Goal: Task Accomplishment & Management: Manage account settings

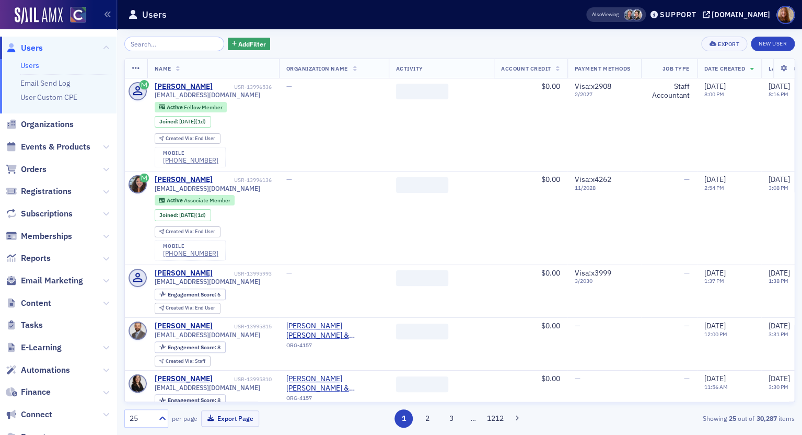
click at [155, 42] on input "search" at bounding box center [174, 44] width 100 height 15
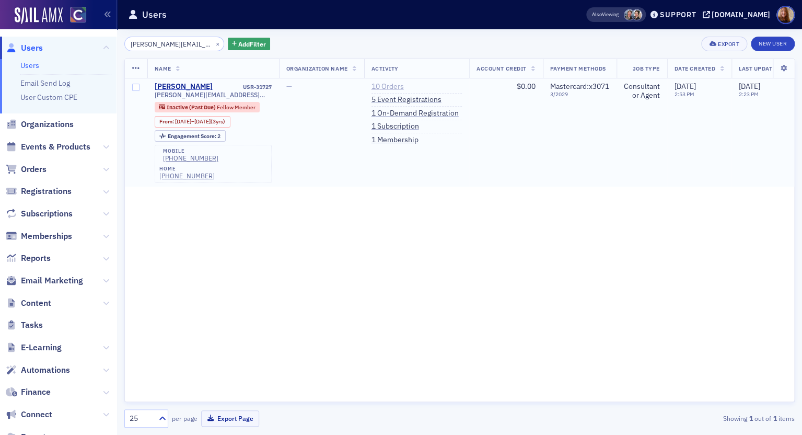
type input "[PERSON_NAME][EMAIL_ADDRESS][PERSON_NAME][DOMAIN_NAME]"
click at [404, 84] on link "10 Orders" at bounding box center [388, 86] width 32 height 9
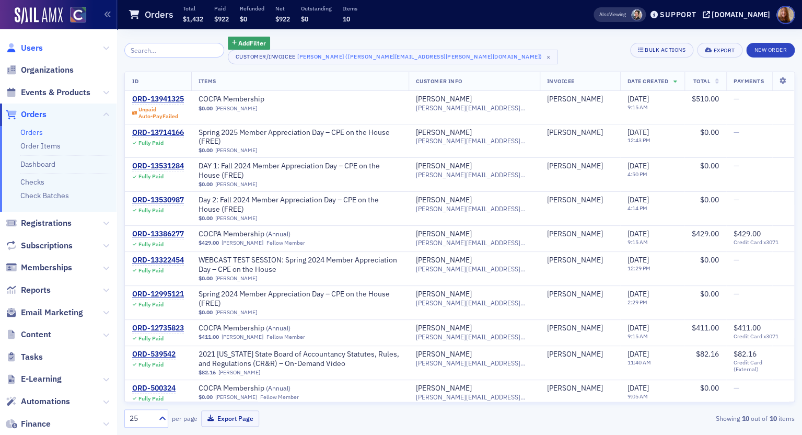
click at [27, 45] on span "Users" at bounding box center [32, 47] width 22 height 11
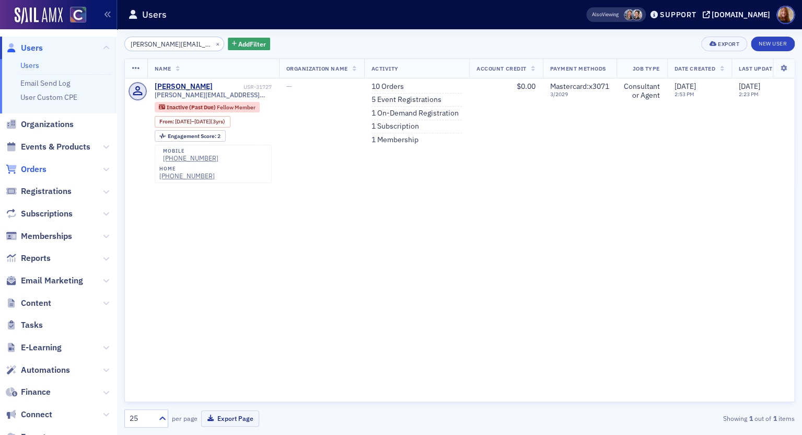
click at [31, 170] on span "Orders" at bounding box center [34, 169] width 26 height 11
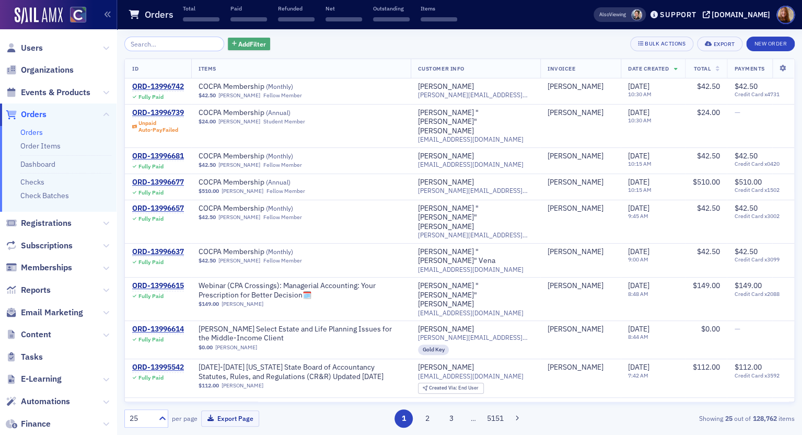
click at [242, 48] on span "Add Filter" at bounding box center [252, 43] width 28 height 9
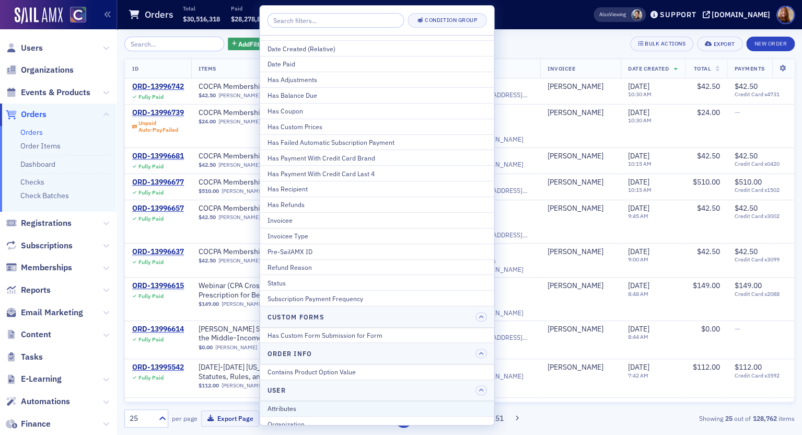
scroll to position [109, 0]
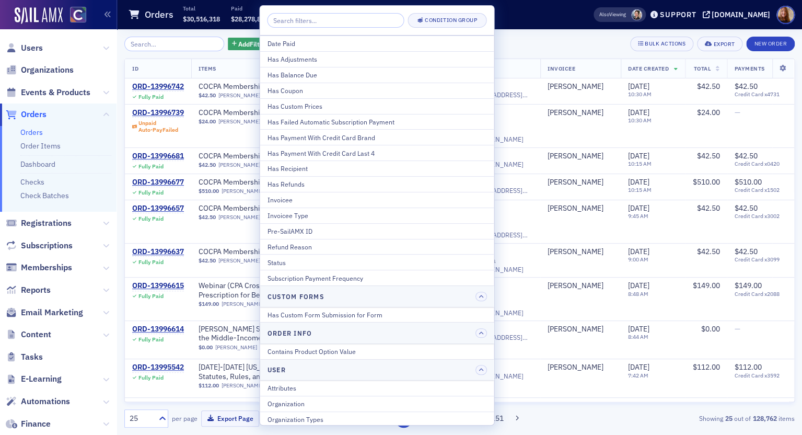
click at [292, 255] on button "Status" at bounding box center [377, 262] width 234 height 16
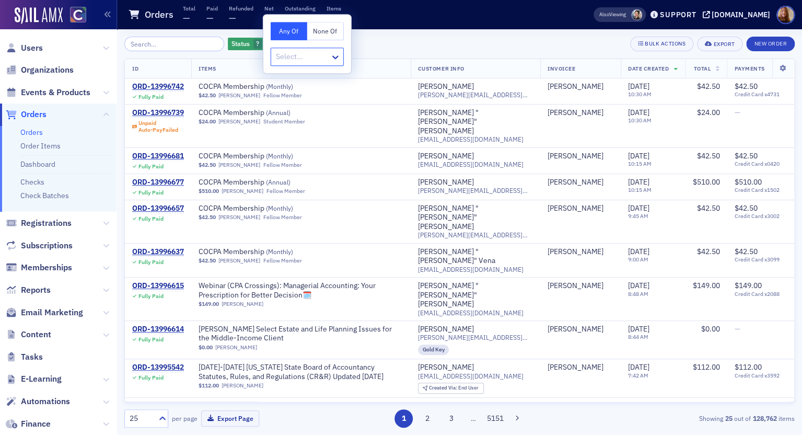
click at [311, 60] on div at bounding box center [302, 56] width 54 height 13
click at [298, 209] on span "Unpaid" at bounding box center [289, 213] width 23 height 11
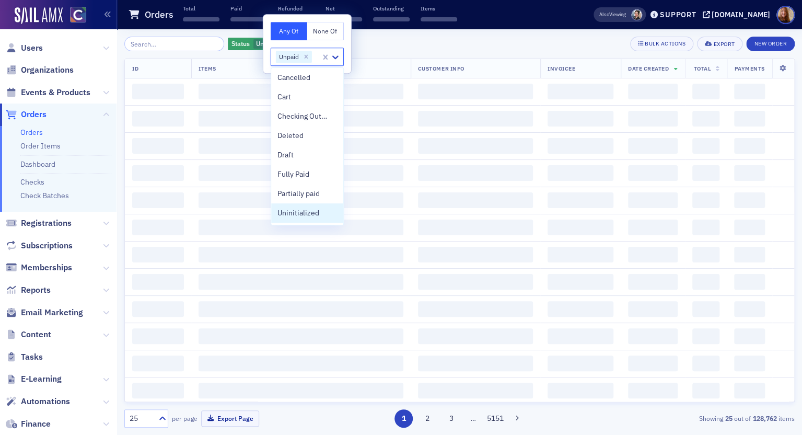
scroll to position [2, 0]
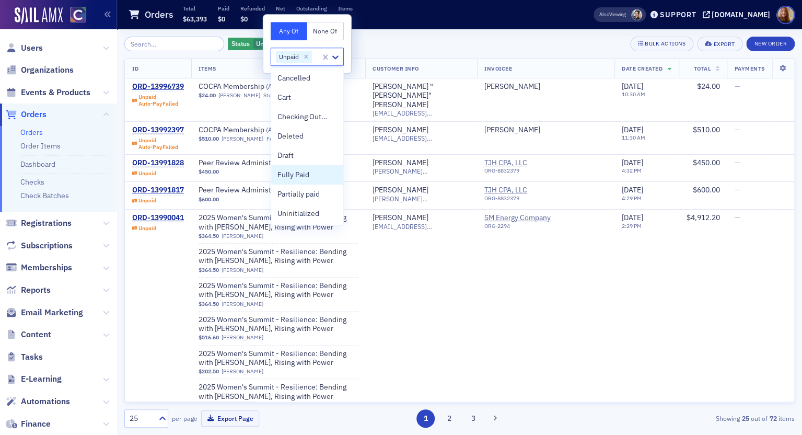
click at [472, 45] on div "Status Unpaid Add Filter Bulk Actions Export New Order" at bounding box center [459, 44] width 671 height 15
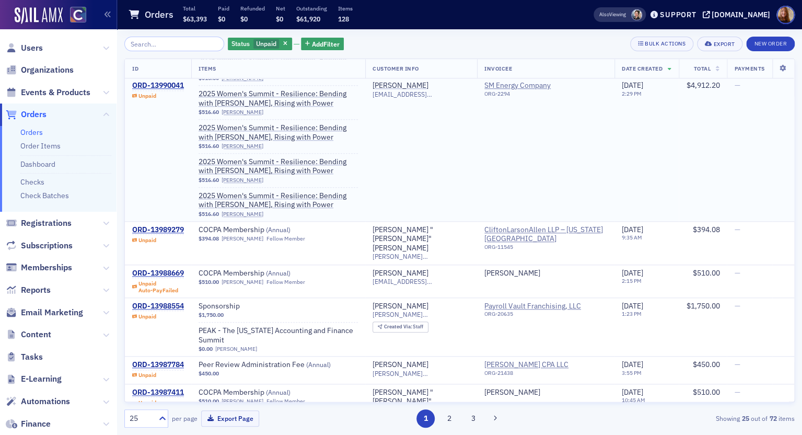
scroll to position [384, 0]
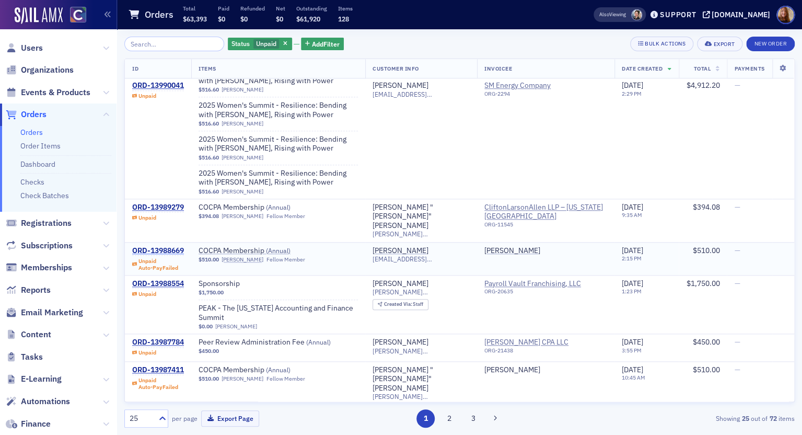
click at [166, 246] on div "ORD-13988669" at bounding box center [158, 250] width 52 height 9
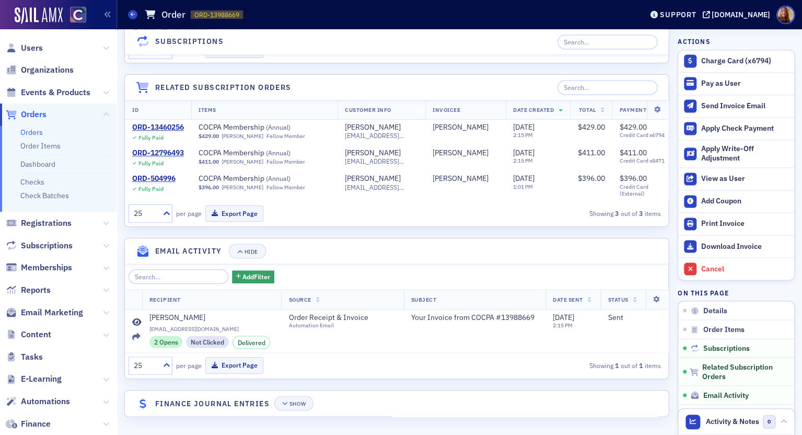
scroll to position [240, 0]
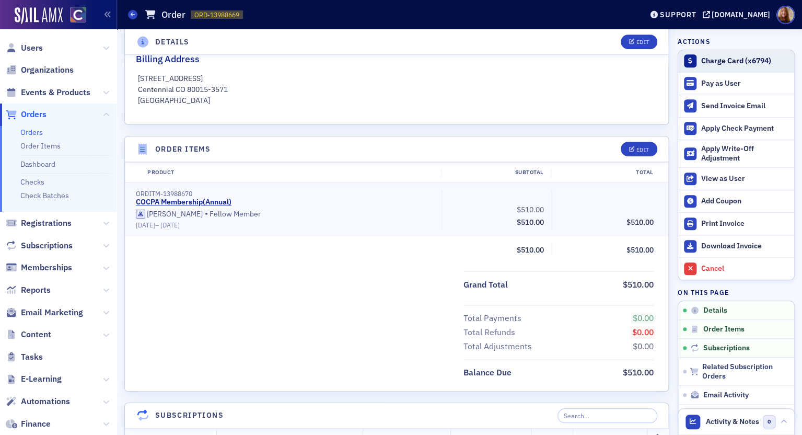
click at [706, 64] on div "Charge Card (x6794)" at bounding box center [745, 60] width 88 height 9
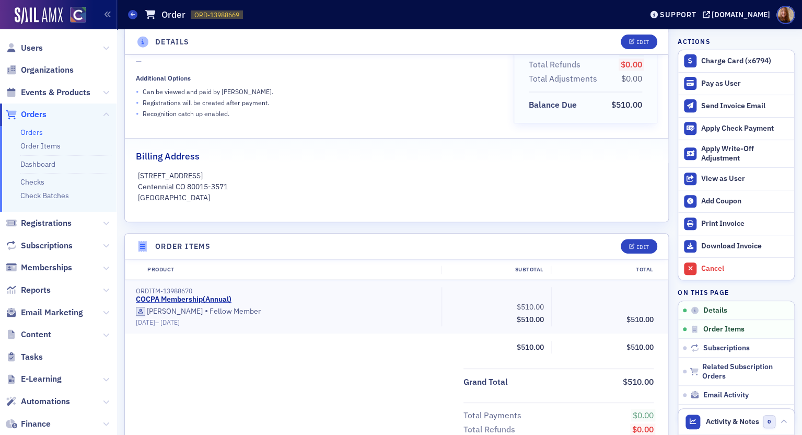
scroll to position [0, 0]
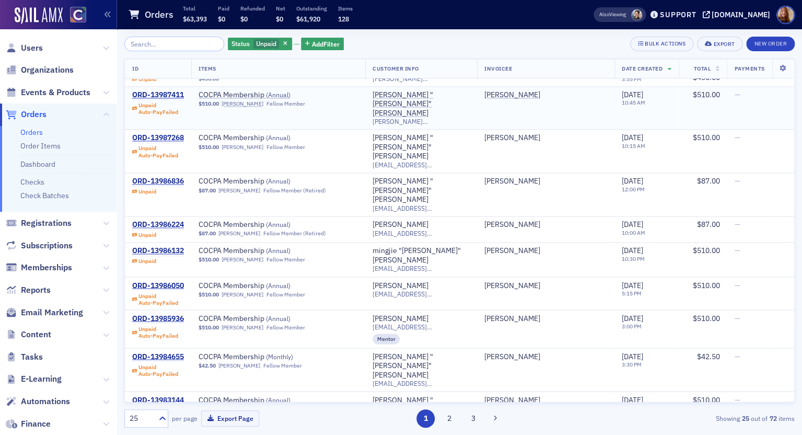
scroll to position [673, 0]
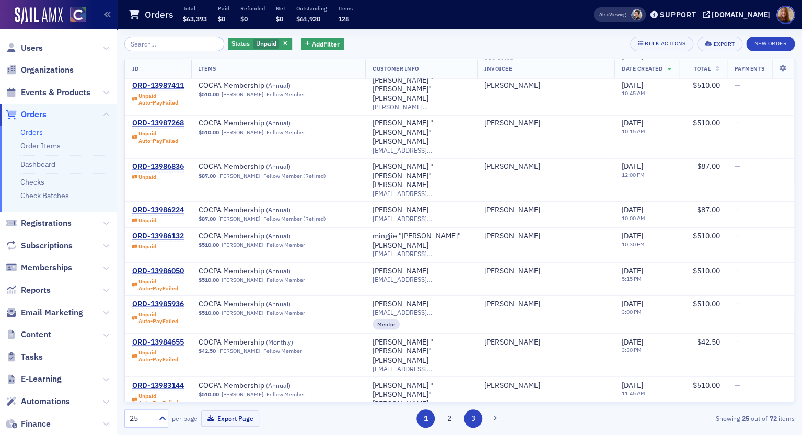
click at [473, 420] on button "3" at bounding box center [473, 418] width 18 height 18
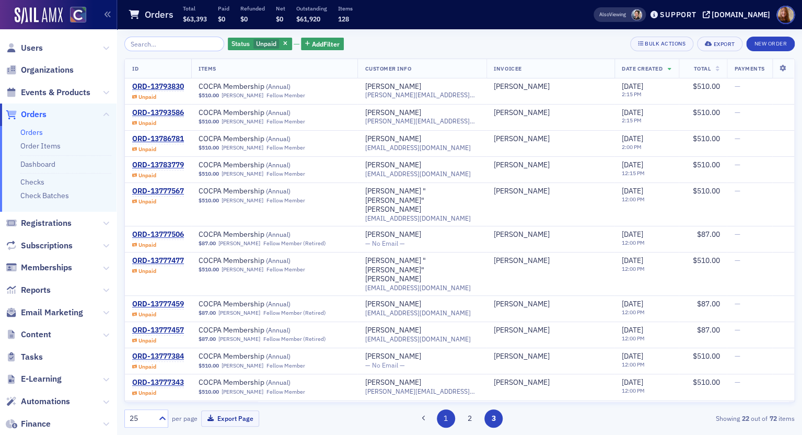
click at [449, 419] on button "1" at bounding box center [446, 418] width 18 height 18
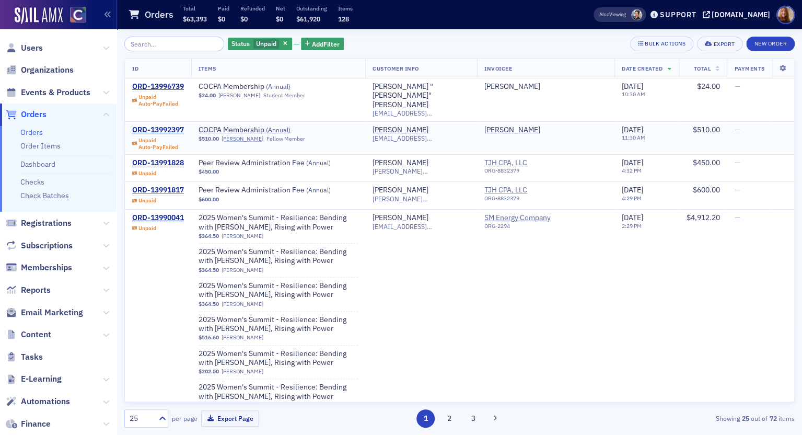
click at [168, 125] on div "ORD-13992397" at bounding box center [158, 129] width 52 height 9
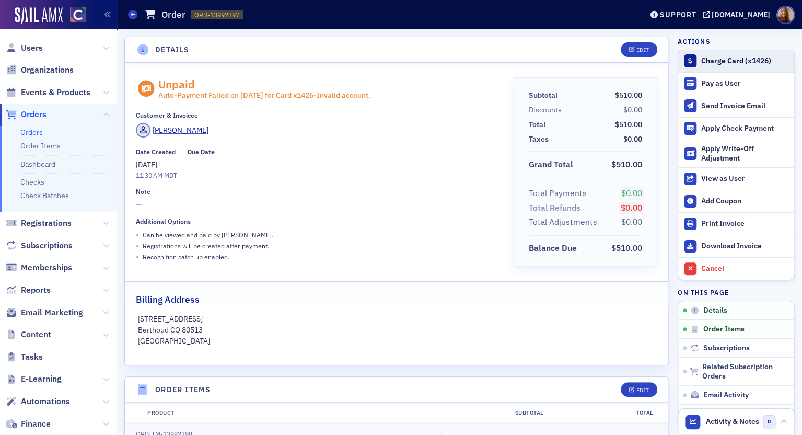
click at [729, 63] on div "Charge Card (x1426)" at bounding box center [745, 60] width 88 height 9
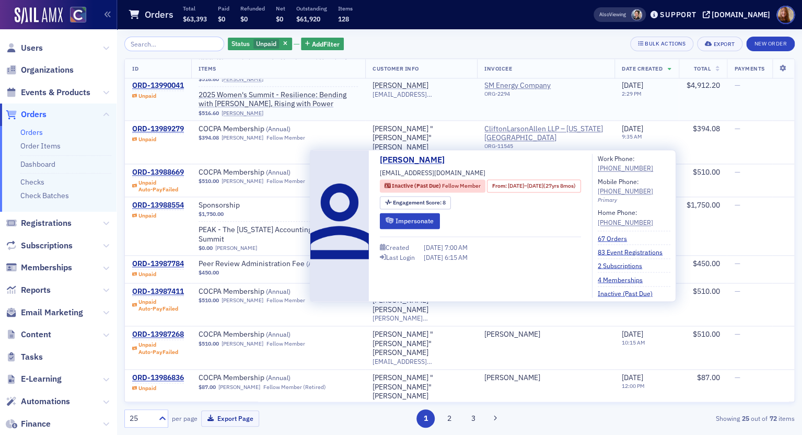
scroll to position [471, 0]
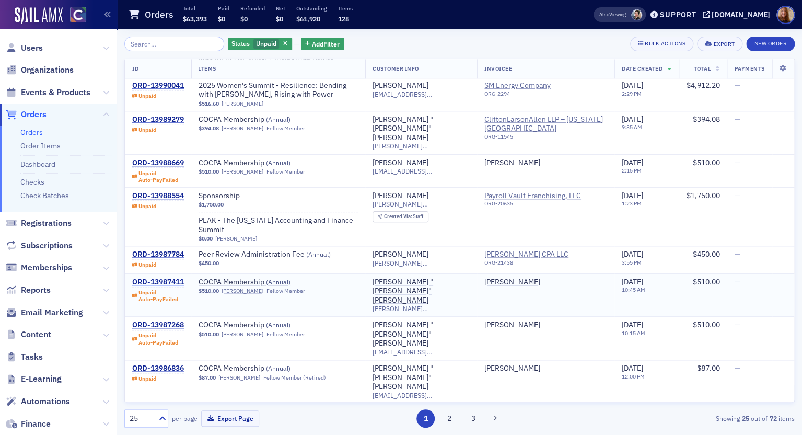
click at [155, 278] on div "ORD-13987411" at bounding box center [158, 282] width 52 height 9
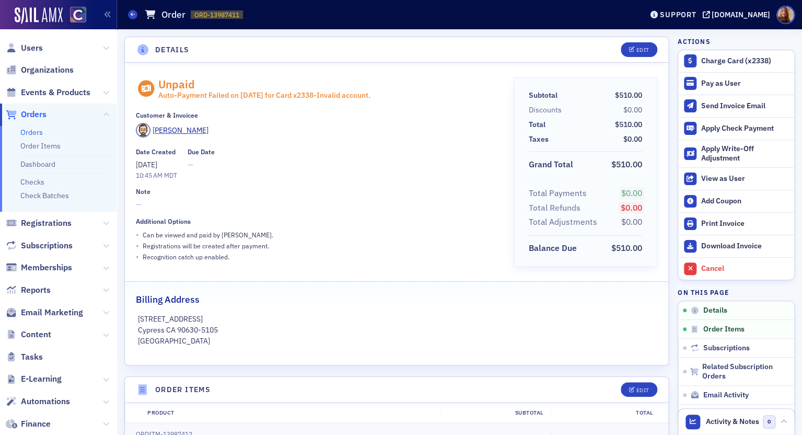
click at [342, 138] on div "[PERSON_NAME]" at bounding box center [317, 132] width 363 height 18
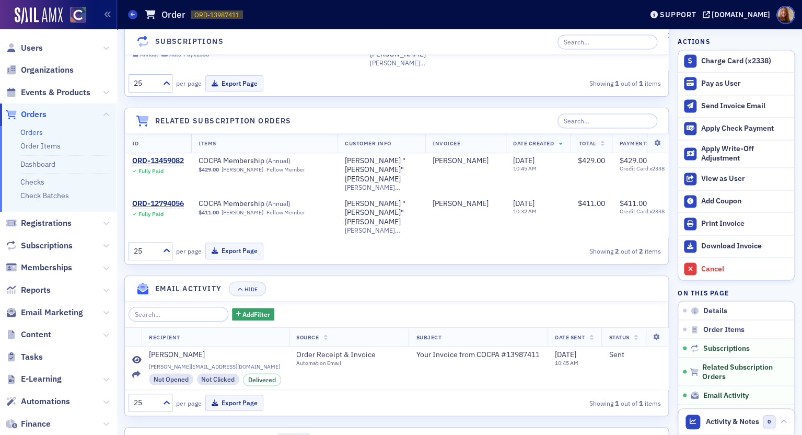
scroll to position [666, 0]
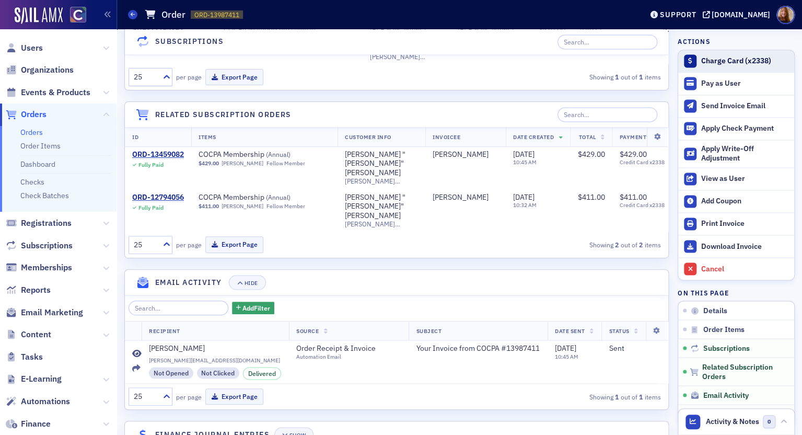
click at [742, 60] on div "Charge Card (x2338)" at bounding box center [745, 60] width 88 height 9
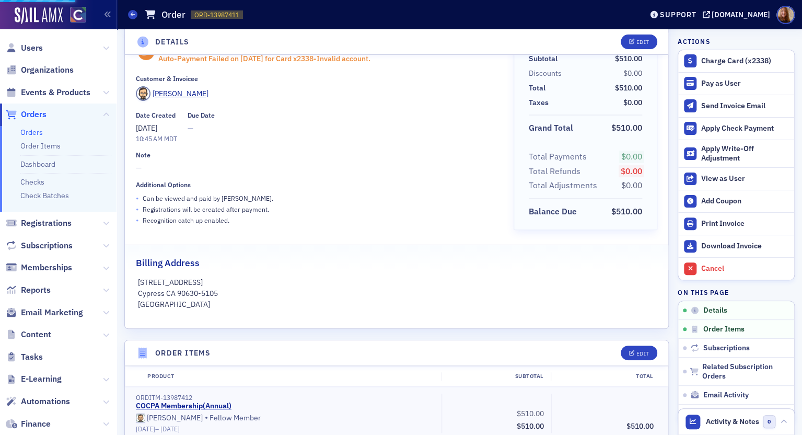
scroll to position [0, 0]
